Goal: Navigation & Orientation: Locate item on page

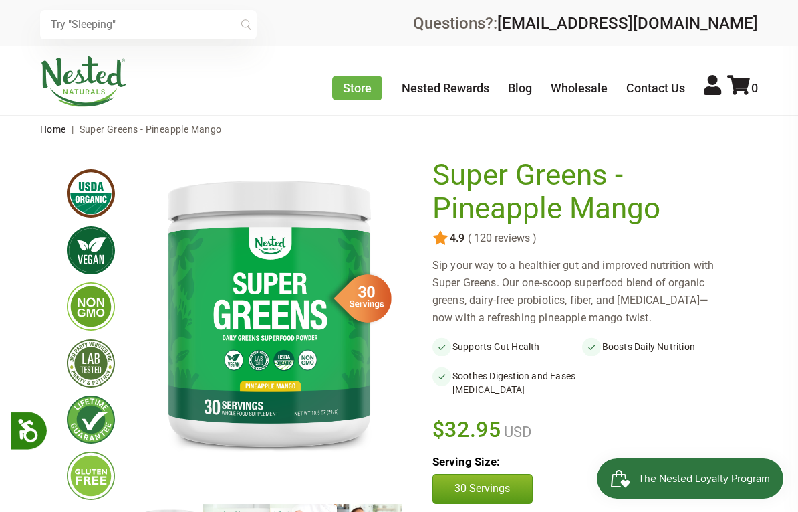
click at [15, 20] on div "× Recommended Products Previous 150 4.9 ( 150 reviews ) [PERSON_NAME] Gentle Sl…" at bounding box center [399, 23] width 798 height 46
click at [16, 20] on div "× Recommended Products Previous 150 4.9 ( 150 reviews ) [PERSON_NAME] Gentle Sl…" at bounding box center [399, 23] width 798 height 46
click at [17, 19] on div "× Recommended Products Previous 150 4.9 ( 150 reviews ) [PERSON_NAME] Gentle Sl…" at bounding box center [399, 23] width 798 height 46
click at [20, 21] on div "× Recommended Products Previous 150 4.9 ( 150 reviews ) [PERSON_NAME] Gentle Sl…" at bounding box center [399, 23] width 798 height 46
click at [19, 21] on div "× Recommended Products Previous 150 4.9 ( 150 reviews ) [PERSON_NAME] Gentle Sl…" at bounding box center [399, 23] width 798 height 46
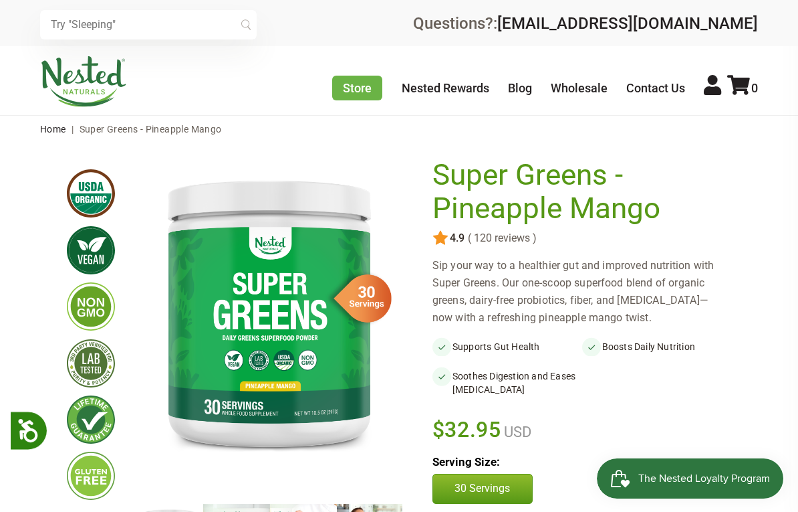
click at [20, 21] on div "× Recommended Products Previous 150 4.9 ( 150 reviews ) [PERSON_NAME] Gentle Sl…" at bounding box center [399, 23] width 798 height 46
click at [19, 21] on div "× Recommended Products Previous 150 4.9 ( 150 reviews ) [PERSON_NAME] Gentle Sl…" at bounding box center [399, 23] width 798 height 46
click at [18, 20] on div "× Recommended Products Previous 150 4.9 ( 150 reviews ) [PERSON_NAME] Gentle Sl…" at bounding box center [399, 23] width 798 height 46
click at [17, 21] on div "× Recommended Products Previous 150 4.9 ( 150 reviews ) [PERSON_NAME] Gentle Sl…" at bounding box center [399, 23] width 798 height 46
click at [18, 21] on div "× Recommended Products Previous 150 4.9 ( 150 reviews ) [PERSON_NAME] Gentle Sl…" at bounding box center [399, 23] width 798 height 46
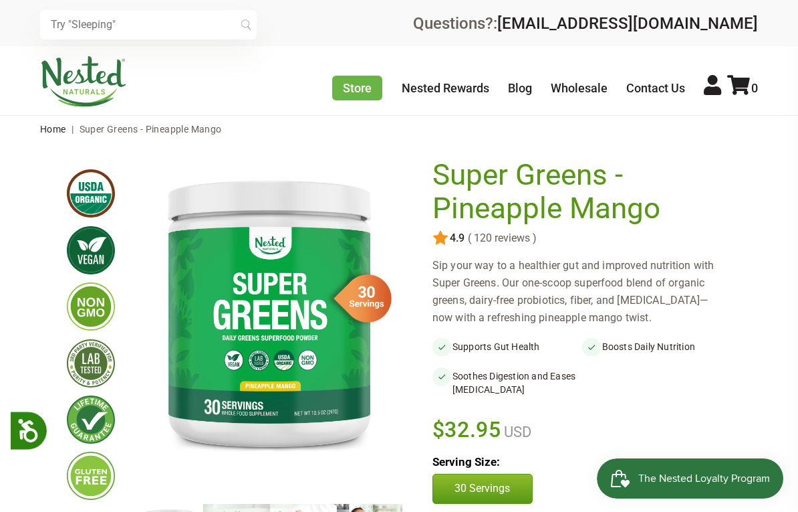
click at [17, 21] on div "× Recommended Products Previous 150 4.9 ( 150 reviews ) [PERSON_NAME] Gentle Sl…" at bounding box center [399, 23] width 798 height 46
click at [16, 21] on div "× Recommended Products Previous 150 4.9 ( 150 reviews ) [PERSON_NAME] Gentle Sl…" at bounding box center [399, 23] width 798 height 46
click at [15, 21] on div "× Recommended Products Previous 150 4.9 ( 150 reviews ) [PERSON_NAME] Gentle Sl…" at bounding box center [399, 23] width 798 height 46
click at [16, 23] on div "× Recommended Products Previous 150 4.9 ( 150 reviews ) [PERSON_NAME] Gentle Sl…" at bounding box center [399, 23] width 798 height 46
click at [18, 24] on div "× Recommended Products Previous 150 4.9 ( 150 reviews ) [PERSON_NAME] Gentle Sl…" at bounding box center [399, 23] width 798 height 46
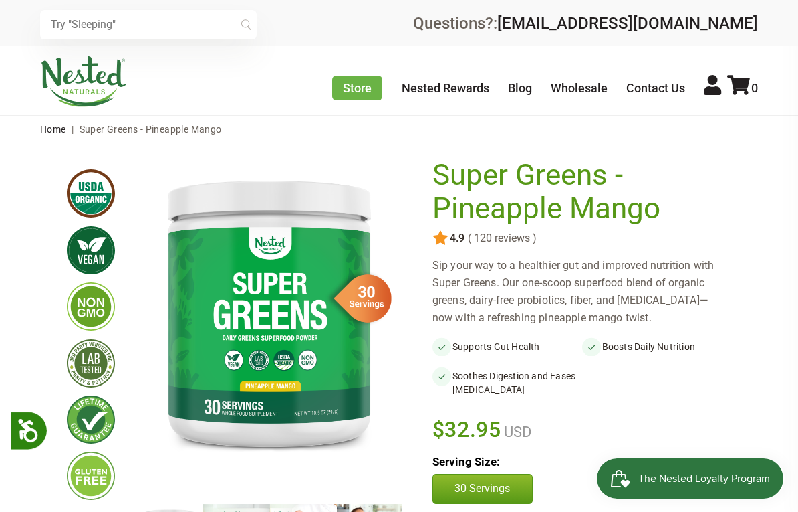
click at [21, 26] on div "× Recommended Products Previous 150 4.9 ( 150 reviews ) [PERSON_NAME] Gentle Sl…" at bounding box center [399, 23] width 798 height 46
click at [19, 22] on div "× Recommended Products Previous 150 4.9 ( 150 reviews ) [PERSON_NAME] Gentle Sl…" at bounding box center [399, 23] width 798 height 46
click at [19, 23] on div "× Recommended Products Previous 150 4.9 ( 150 reviews ) [PERSON_NAME] Gentle Sl…" at bounding box center [399, 23] width 798 height 46
click at [14, 19] on div "× Recommended Products Previous 150 4.9 ( 150 reviews ) [PERSON_NAME] Gentle Sl…" at bounding box center [399, 23] width 798 height 46
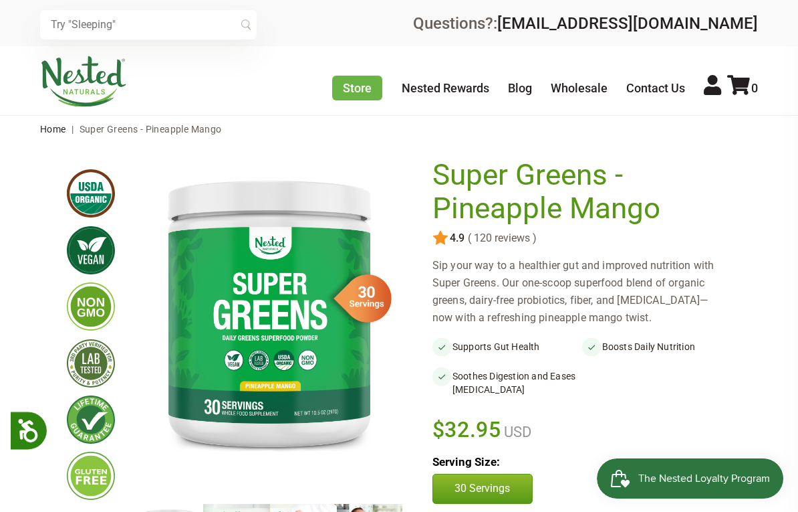
click at [13, 18] on div "× Recommended Products Previous 150 4.9 ( 150 reviews ) [PERSON_NAME] Gentle Sl…" at bounding box center [399, 23] width 798 height 46
click at [15, 17] on div "× Recommended Products Previous 150 4.9 ( 150 reviews ) [PERSON_NAME] Gentle Sl…" at bounding box center [399, 23] width 798 height 46
click at [13, 19] on div "× Recommended Products Previous 150 4.9 ( 150 reviews ) [PERSON_NAME] Gentle Sl…" at bounding box center [399, 23] width 798 height 46
click at [15, 19] on div "× Recommended Products Previous 150 4.9 ( 150 reviews ) [PERSON_NAME] Gentle Sl…" at bounding box center [399, 23] width 798 height 46
click at [17, 19] on div "× Recommended Products Previous 150 4.9 ( 150 reviews ) [PERSON_NAME] Gentle Sl…" at bounding box center [399, 23] width 798 height 46
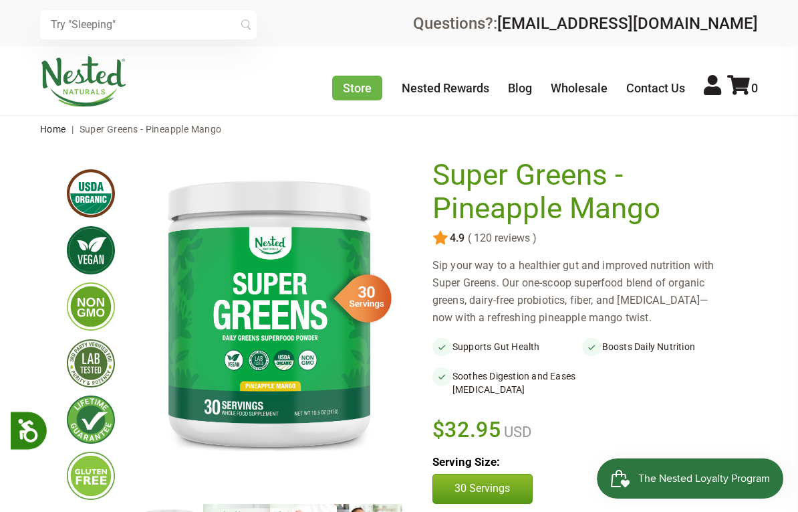
click at [13, 19] on div "× Recommended Products Previous 150 4.9 ( 150 reviews ) [PERSON_NAME] Gentle Sl…" at bounding box center [399, 23] width 798 height 46
click at [15, 20] on div "× Recommended Products Previous 150 4.9 ( 150 reviews ) [PERSON_NAME] Gentle Sl…" at bounding box center [399, 23] width 798 height 46
click at [15, 19] on div "× Recommended Products Previous 150 4.9 ( 150 reviews ) [PERSON_NAME] Gentle Sl…" at bounding box center [399, 23] width 798 height 46
click at [13, 20] on div "× Recommended Products Previous 150 4.9 ( 150 reviews ) [PERSON_NAME] Gentle Sl…" at bounding box center [399, 23] width 798 height 46
click at [12, 19] on div "× Recommended Products Previous 150 4.9 ( 150 reviews ) [PERSON_NAME] Gentle Sl…" at bounding box center [399, 23] width 798 height 46
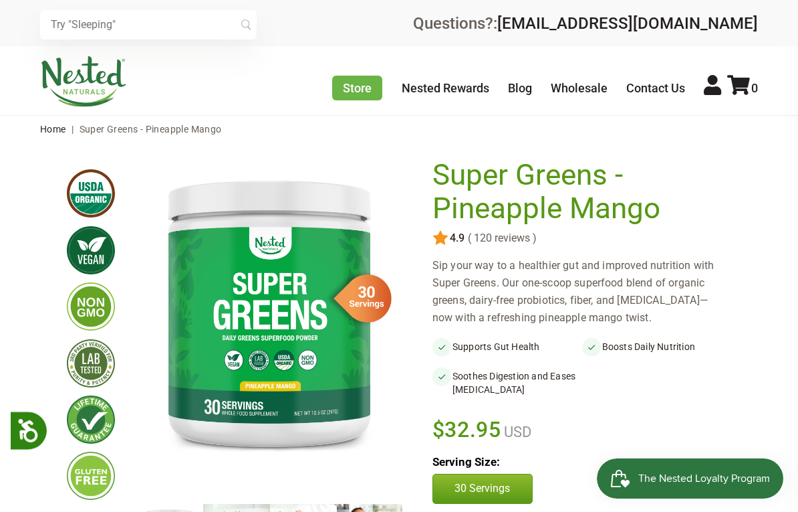
click at [28, 16] on div "× Recommended Products Previous 150 4.9 ( 150 reviews ) [PERSON_NAME] Gentle Sl…" at bounding box center [399, 23] width 798 height 46
click at [20, 13] on div "× Recommended Products Previous 150 4.9 ( 150 reviews ) [PERSON_NAME] Gentle Sl…" at bounding box center [399, 23] width 798 height 46
click at [21, 16] on div "× Recommended Products Previous 150 4.9 ( 150 reviews ) [PERSON_NAME] Gentle Sl…" at bounding box center [399, 23] width 798 height 46
click at [20, 19] on div "× Recommended Products Previous 150 4.9 ( 150 reviews ) [PERSON_NAME] Gentle Sl…" at bounding box center [399, 23] width 798 height 46
click at [17, 21] on div "× Recommended Products Previous 150 4.9 ( 150 reviews ) [PERSON_NAME] Gentle Sl…" at bounding box center [399, 23] width 798 height 46
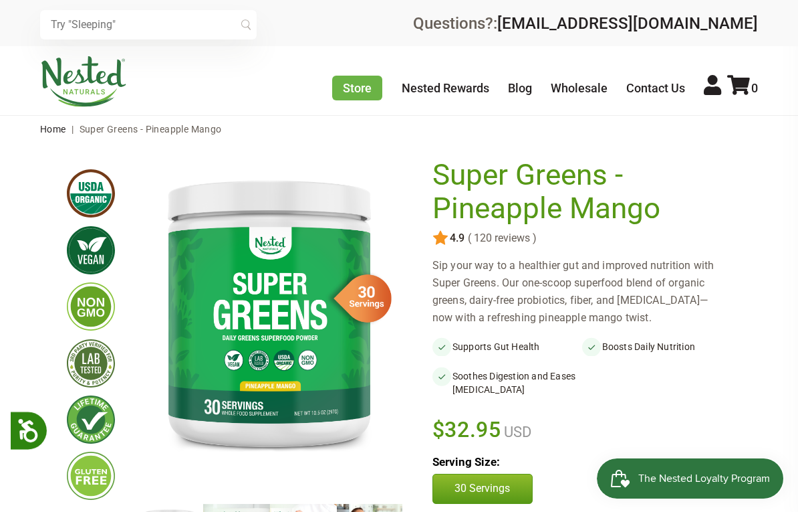
click at [13, 19] on div "× Recommended Products Previous 150 4.9 ( 150 reviews ) [PERSON_NAME] Gentle Sl…" at bounding box center [399, 23] width 798 height 46
